Goal: Information Seeking & Learning: Learn about a topic

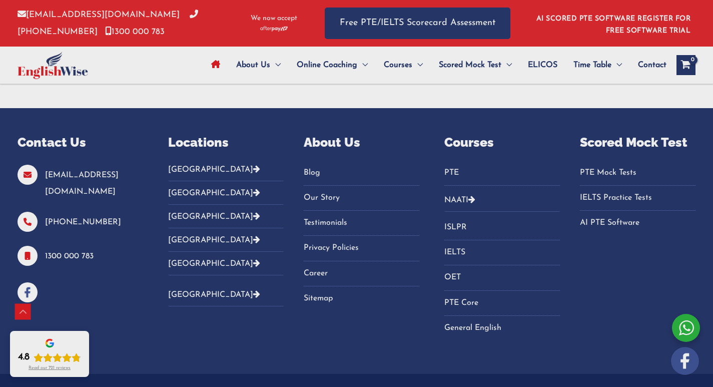
scroll to position [3580, 0]
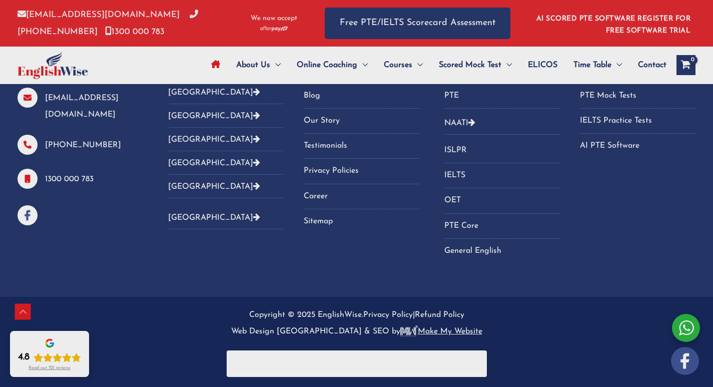
click at [165, 289] on div "Contact Us info@englishwise.com.au 02-8628-7293 1300 000 783 Locations Australi…" at bounding box center [356, 164] width 713 height 266
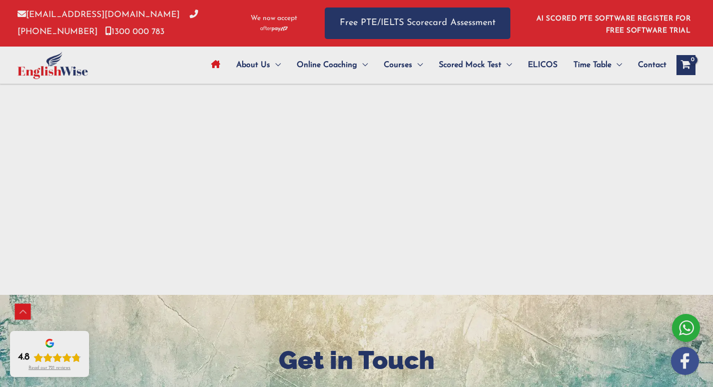
scroll to position [1828, 0]
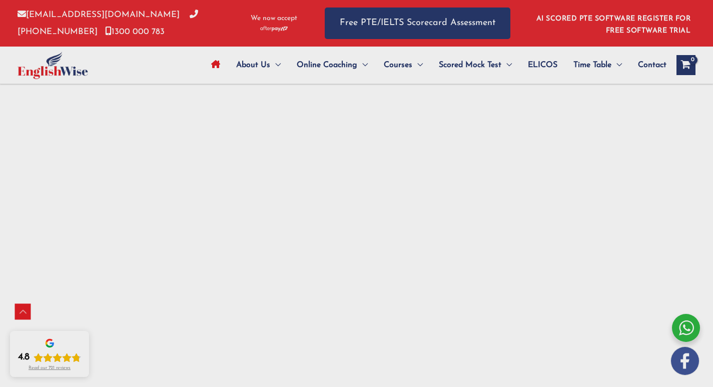
click at [5, 196] on div "PTE Practice Software – Get Your PTE Score With AI Click below to know why Engl…" at bounding box center [356, 28] width 713 height 3509
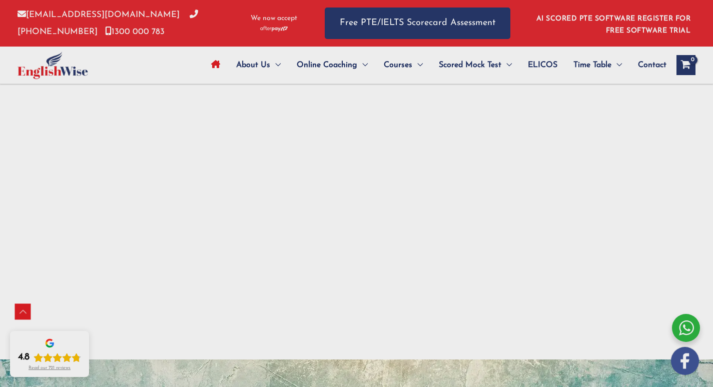
scroll to position [1878, 0]
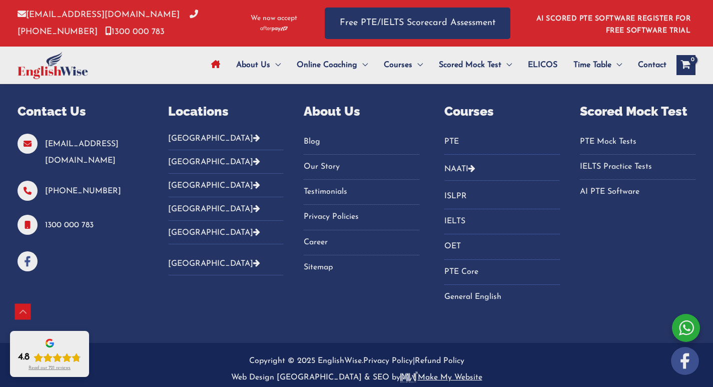
scroll to position [3580, 0]
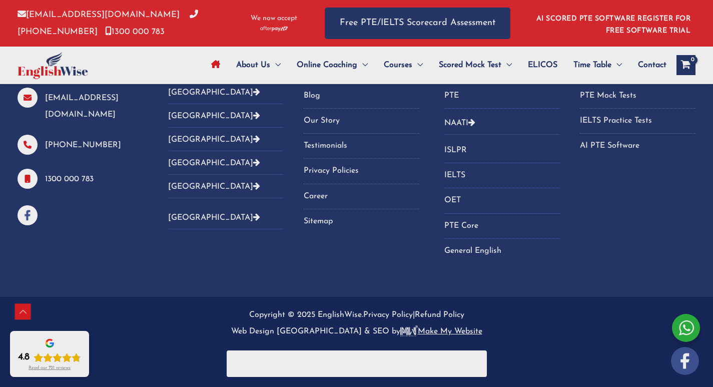
click at [365, 247] on div "Contact Us info@englishwise.com.au 02-8628-7293 1300 000 783 Locations Australi…" at bounding box center [356, 166] width 713 height 221
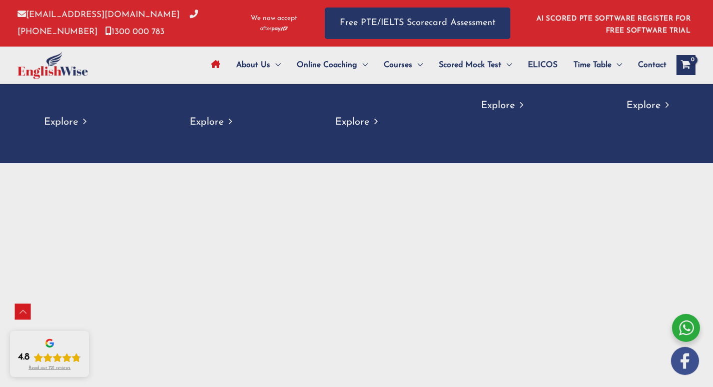
scroll to position [1678, 0]
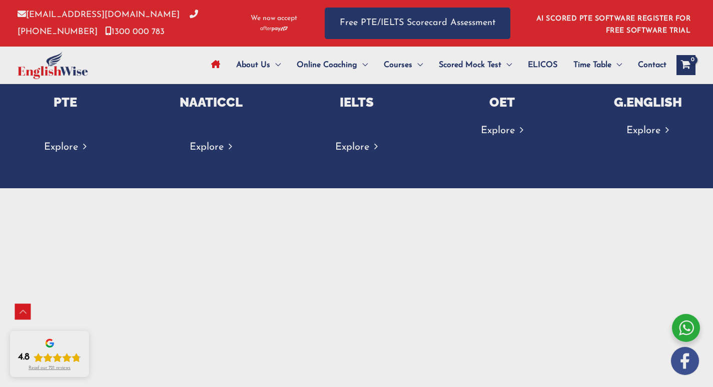
click at [348, 201] on div at bounding box center [357, 366] width 601 height 356
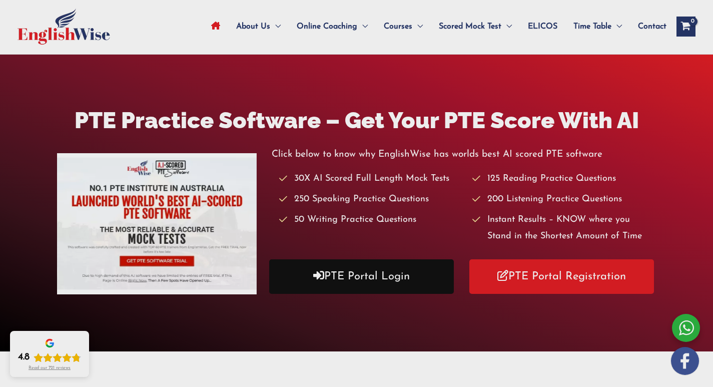
scroll to position [0, 0]
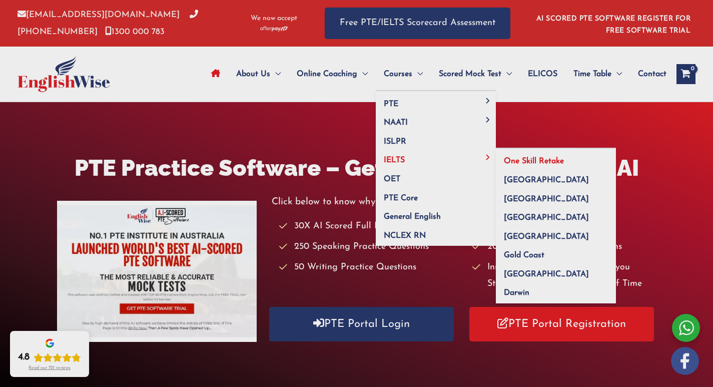
click at [508, 160] on span "One Skill Retake" at bounding box center [534, 161] width 60 height 8
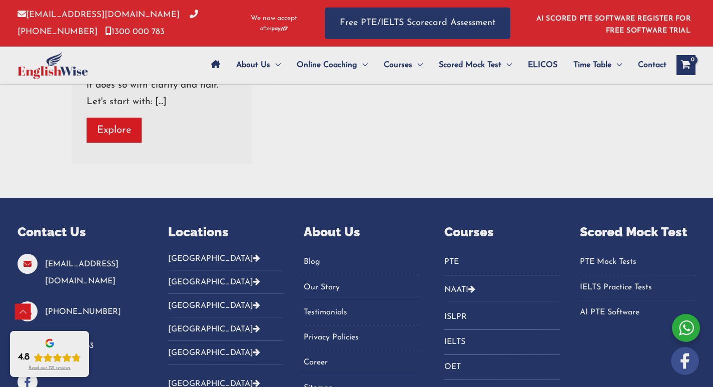
scroll to position [4204, 0]
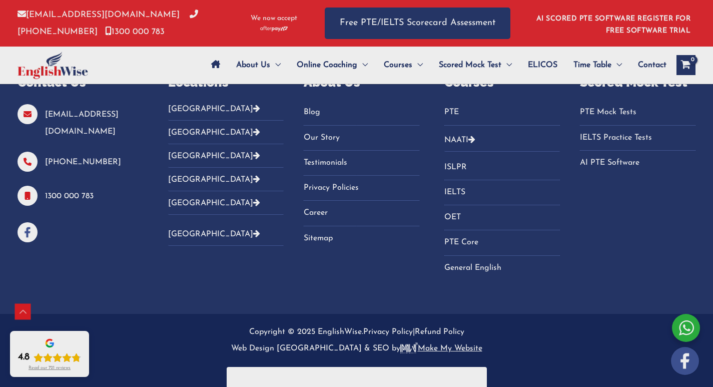
click at [15, 268] on div "Contact Us info@englishwise.com.au 02-8628-7293 1300 000 783 Locations Australi…" at bounding box center [356, 183] width 713 height 221
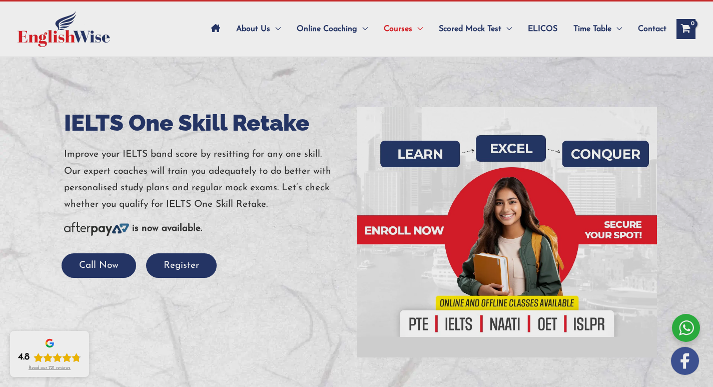
scroll to position [0, 0]
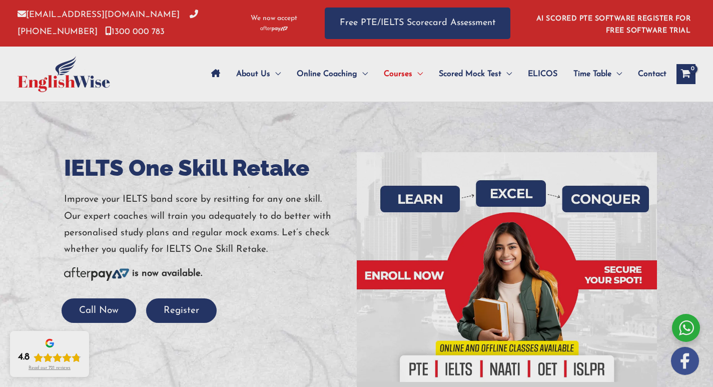
click at [399, 112] on div at bounding box center [356, 277] width 713 height 350
